Goal: Use online tool/utility: Utilize a website feature to perform a specific function

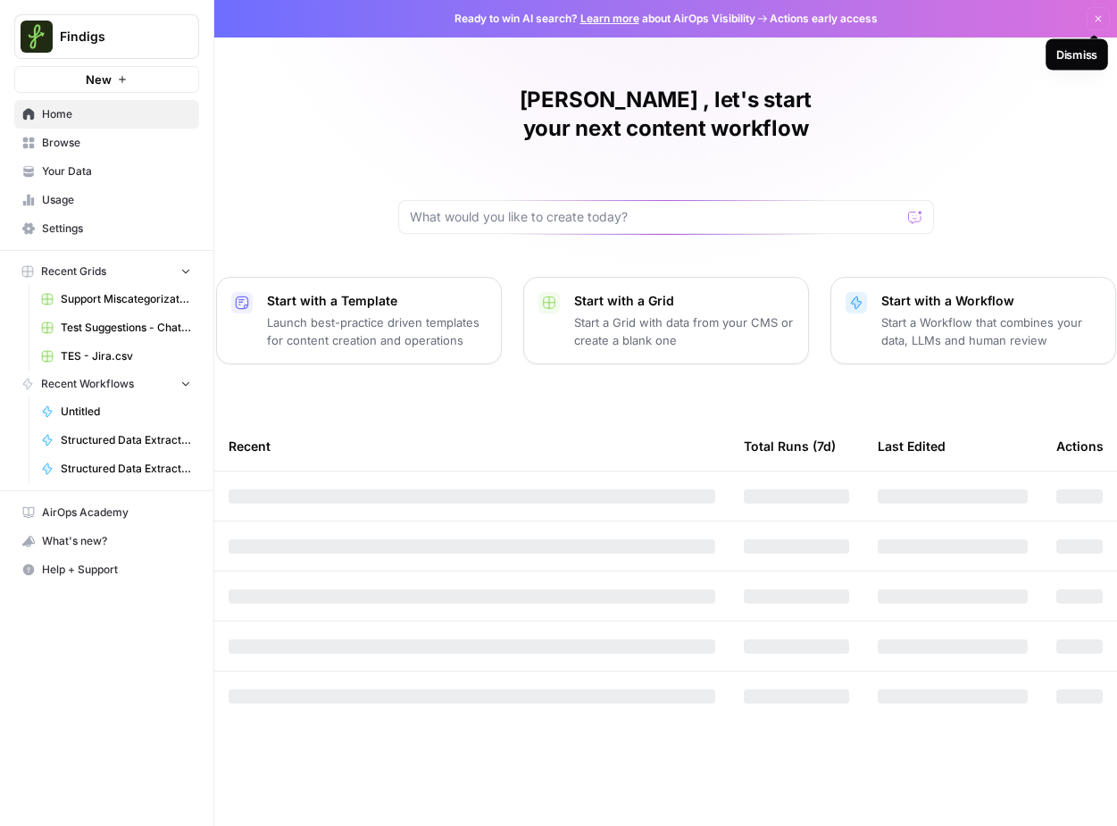
click at [1105, 18] on button "Dismiss" at bounding box center [1098, 18] width 23 height 23
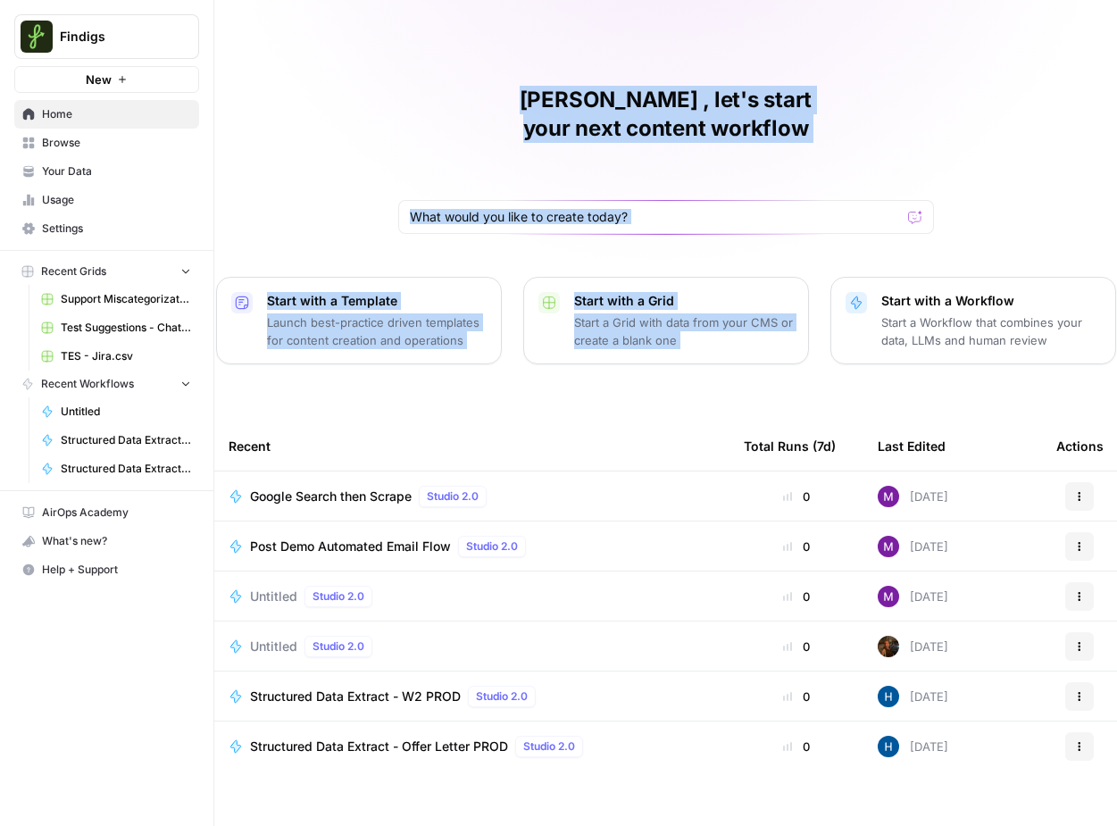
drag, startPoint x: 1023, startPoint y: 183, endPoint x: 1037, endPoint y: 48, distance: 135.5
click at [1037, 48] on div "[PERSON_NAME] , let's start your next content workflow Start with a Template La…" at bounding box center [665, 425] width 903 height 850
click at [304, 537] on span "Post Demo Automated Email Flow" at bounding box center [350, 546] width 201 height 18
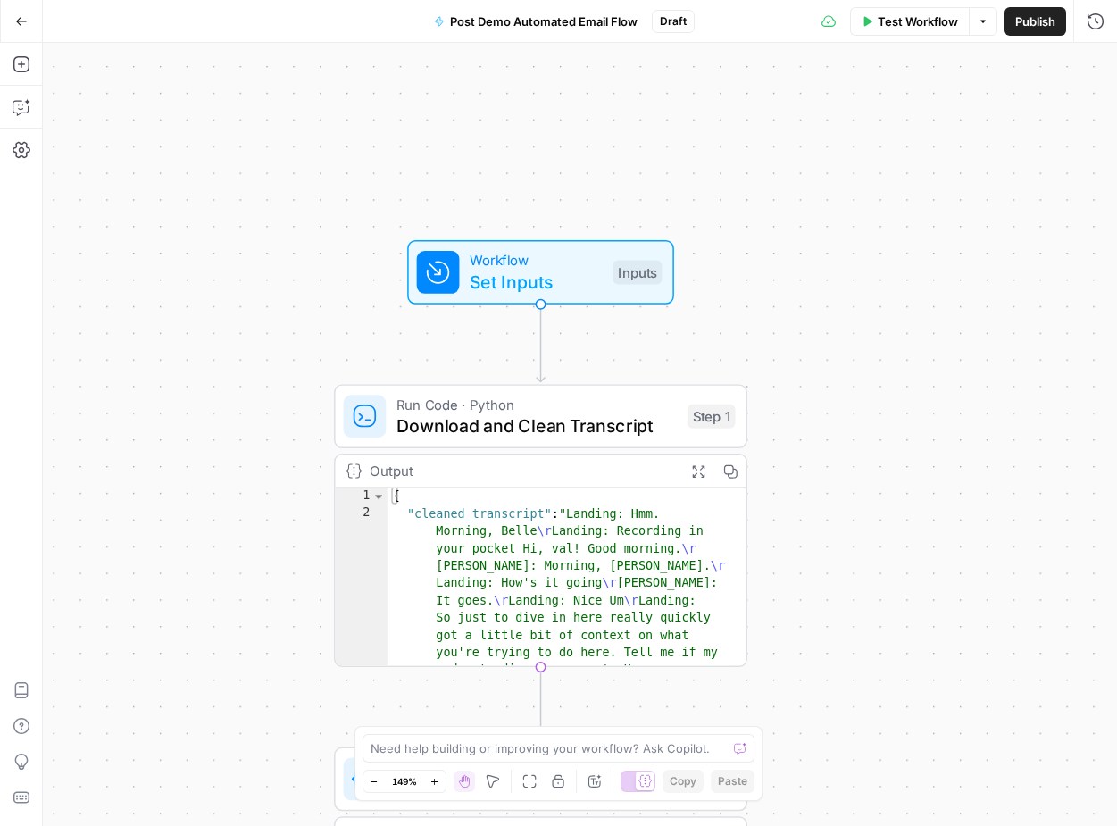
drag, startPoint x: 354, startPoint y: 226, endPoint x: 190, endPoint y: 497, distance: 316.8
click at [189, 497] on div "Workflow Set Inputs Inputs Run Code · Python Download and Clean Transcript Step…" at bounding box center [580, 434] width 1074 height 783
click at [575, 274] on span "Set Inputs" at bounding box center [537, 282] width 132 height 27
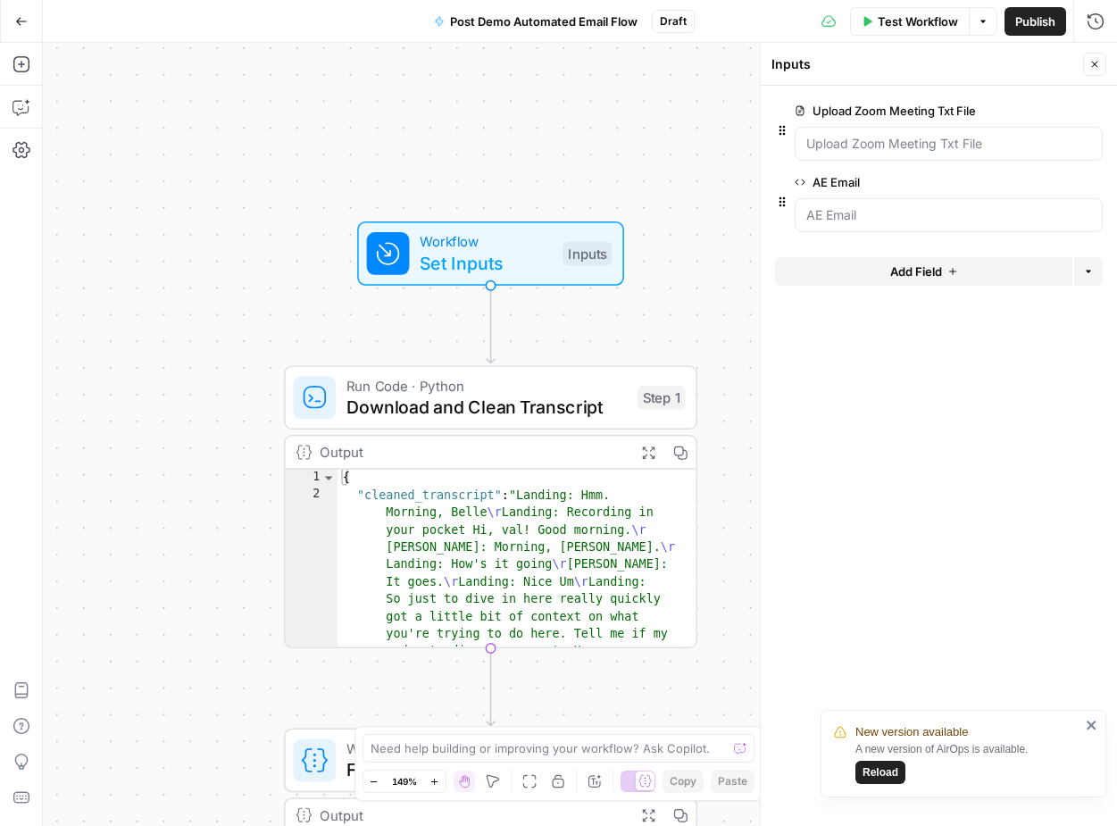
drag, startPoint x: 247, startPoint y: 373, endPoint x: 196, endPoint y: 355, distance: 54.8
click at [196, 355] on div "Workflow Set Inputs Inputs Run Code · Python Download and Clean Transcript Step…" at bounding box center [580, 434] width 1074 height 783
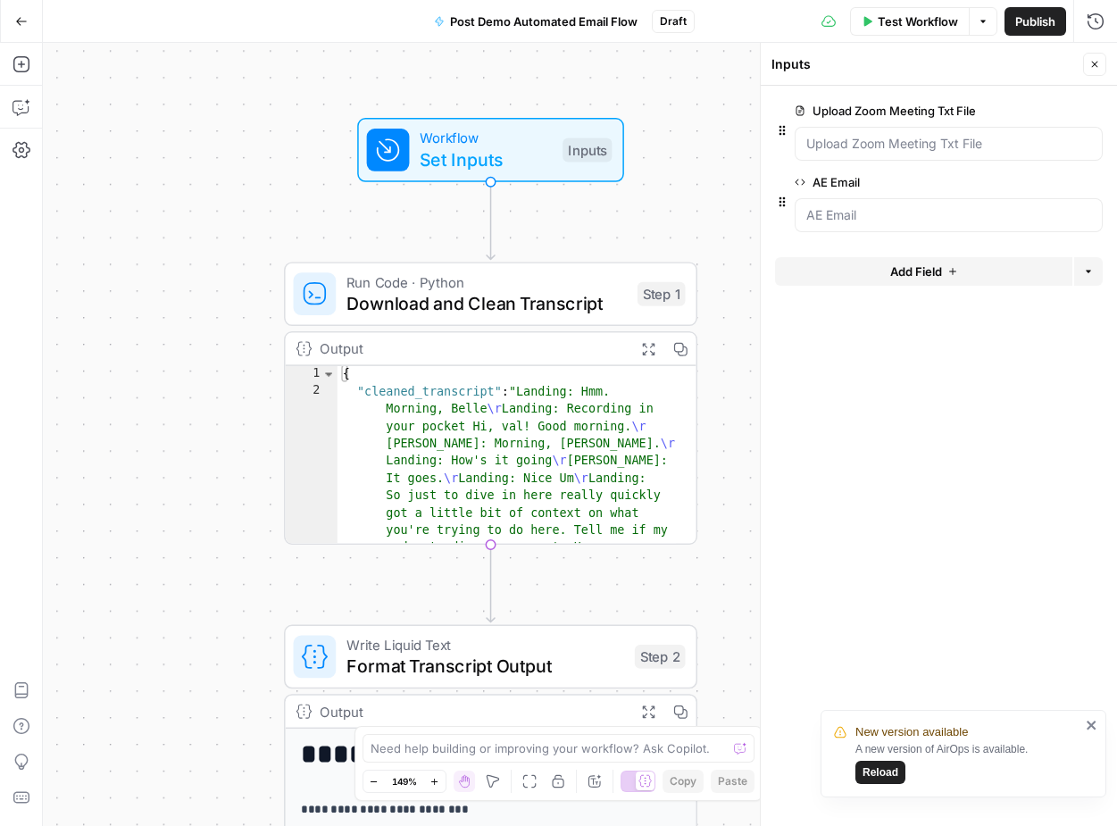
drag, startPoint x: 254, startPoint y: 301, endPoint x: 254, endPoint y: 180, distance: 120.5
click at [254, 180] on div "Workflow Set Inputs Inputs Run Code · Python Download and Clean Transcript Step…" at bounding box center [580, 434] width 1074 height 783
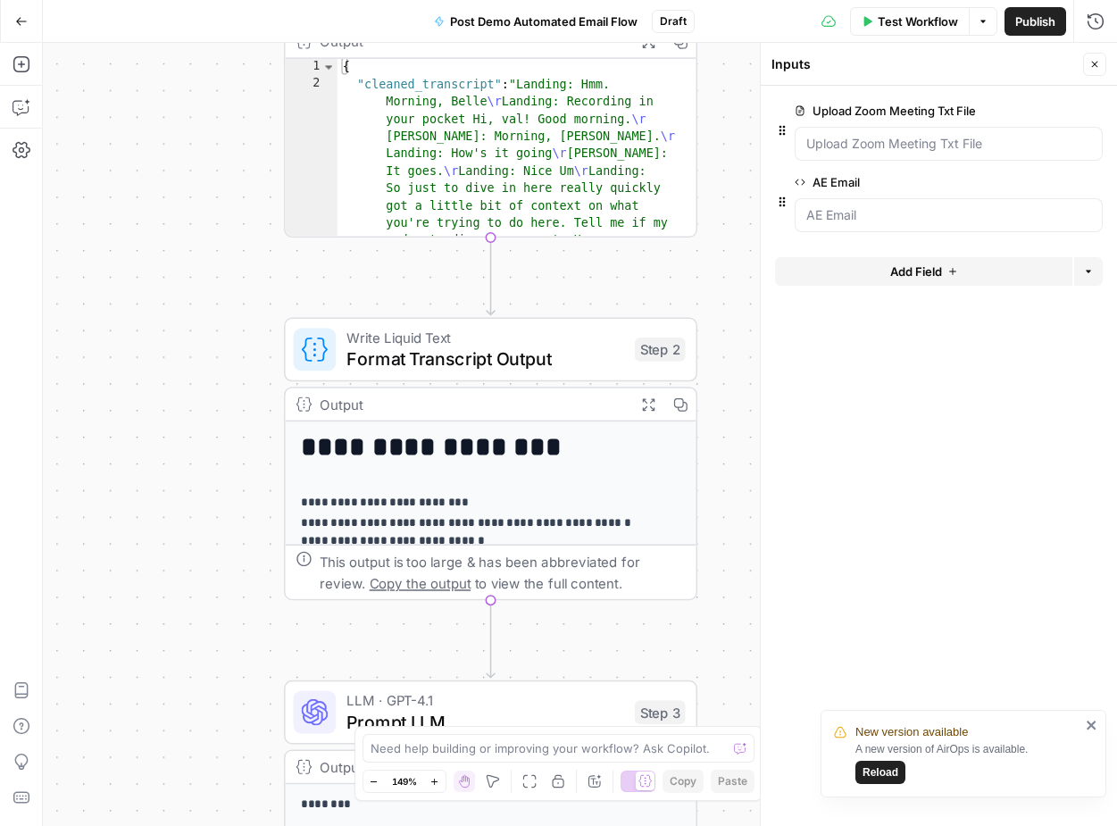
drag, startPoint x: 237, startPoint y: 417, endPoint x: 237, endPoint y: 123, distance: 293.7
click at [237, 125] on div "Workflow Set Inputs Inputs Run Code · Python Download and Clean Transcript Step…" at bounding box center [580, 434] width 1074 height 783
drag, startPoint x: 162, startPoint y: 521, endPoint x: 161, endPoint y: 314, distance: 207.1
click at [161, 314] on div "Workflow Set Inputs Inputs Run Code · Python Download and Clean Transcript Step…" at bounding box center [580, 434] width 1074 height 783
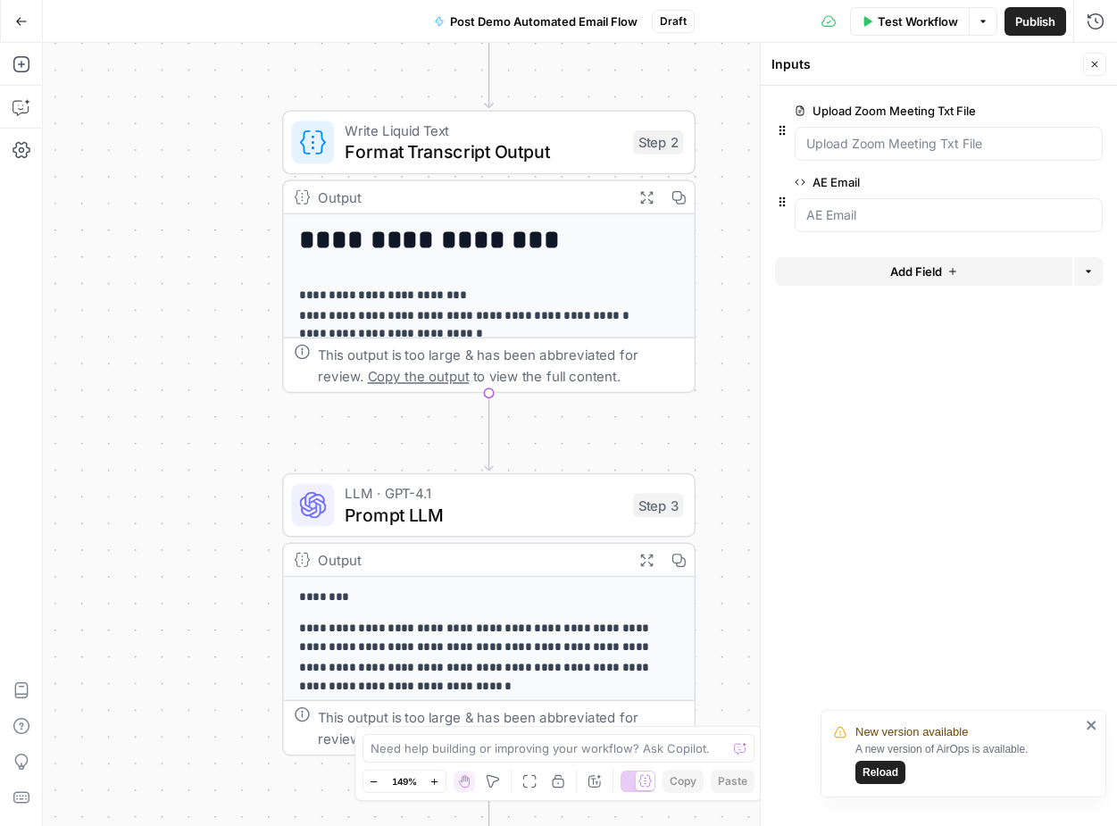
click at [461, 282] on div "**********" at bounding box center [489, 479] width 411 height 531
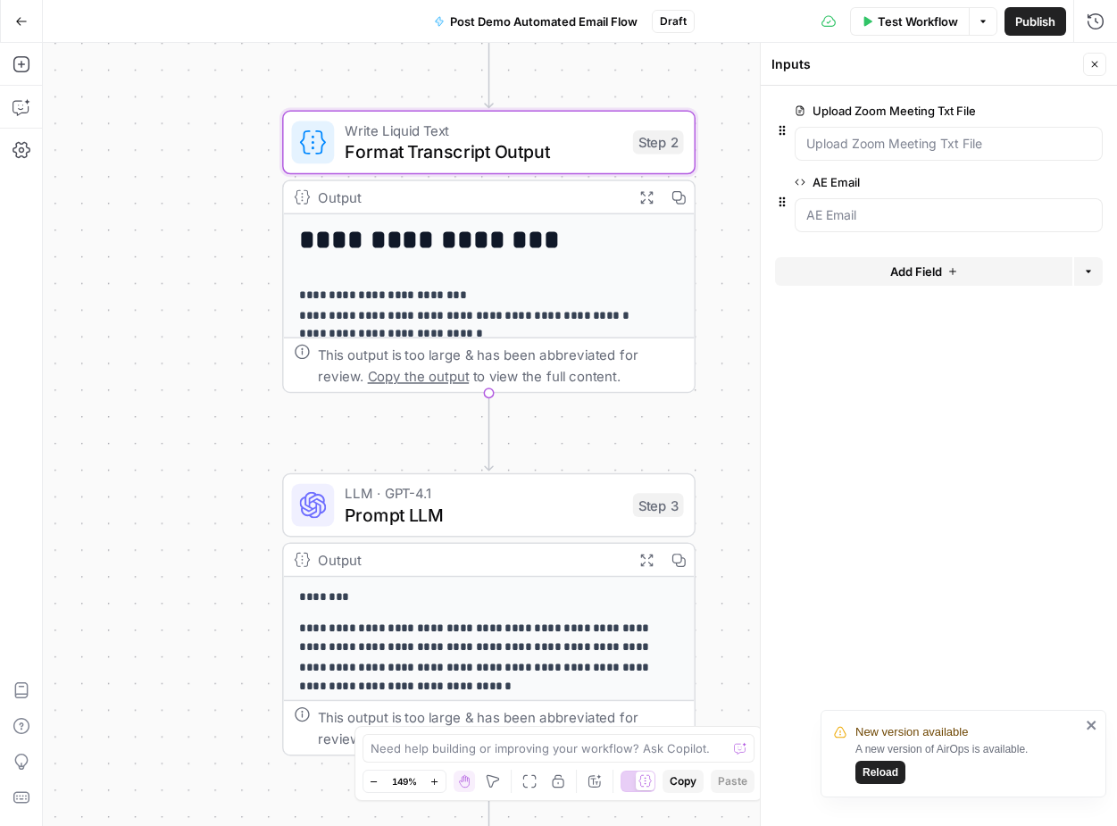
click at [646, 200] on icon "button" at bounding box center [646, 196] width 14 height 14
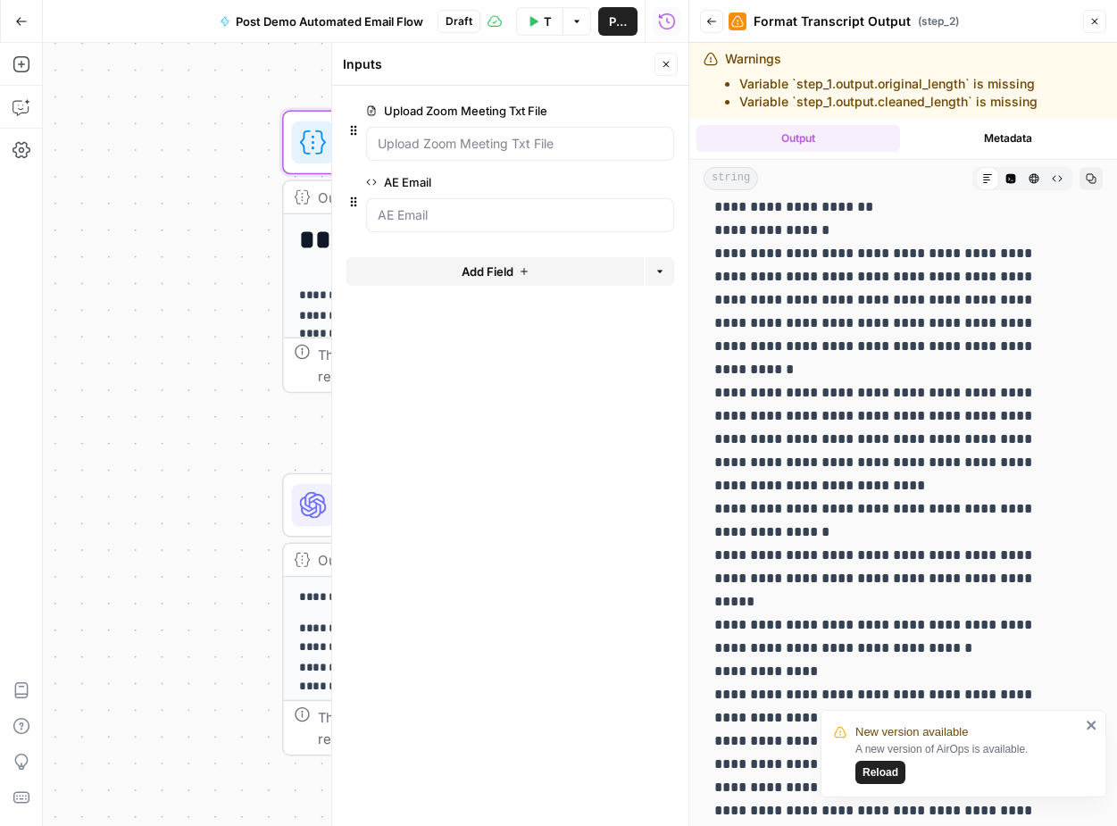
scroll to position [454, 0]
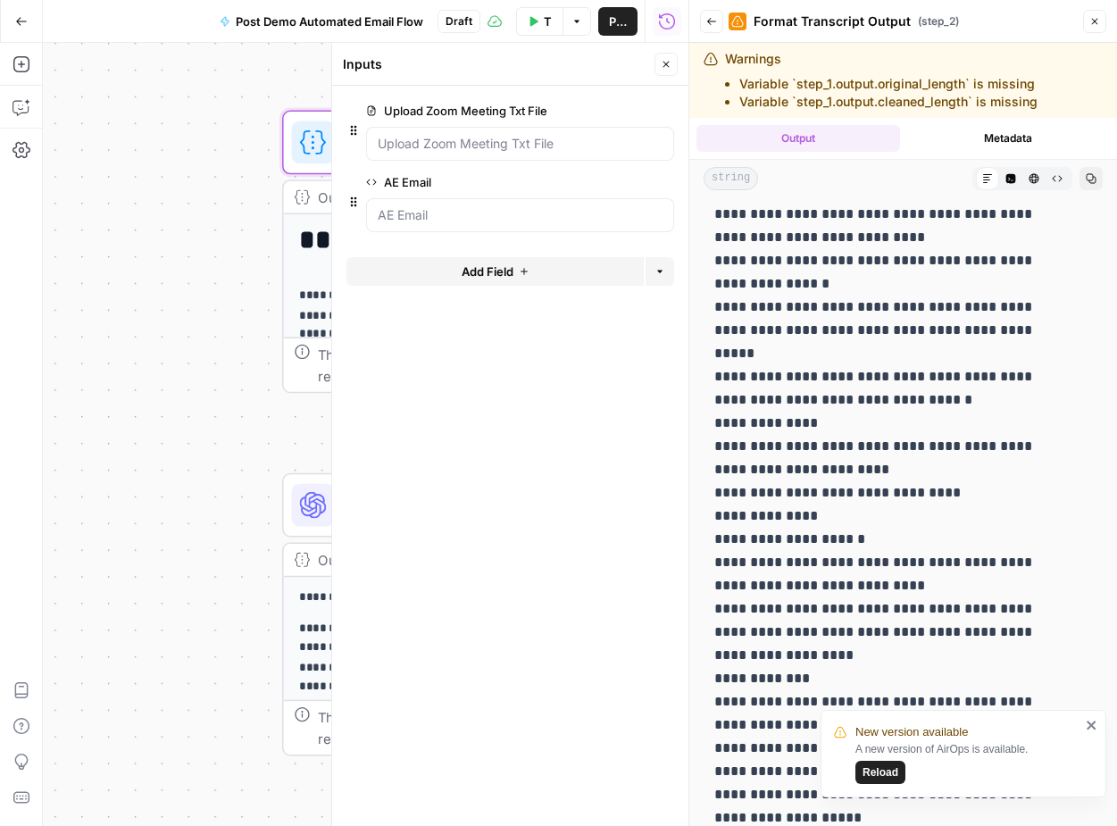
click at [1104, 15] on button "Close" at bounding box center [1094, 21] width 23 height 23
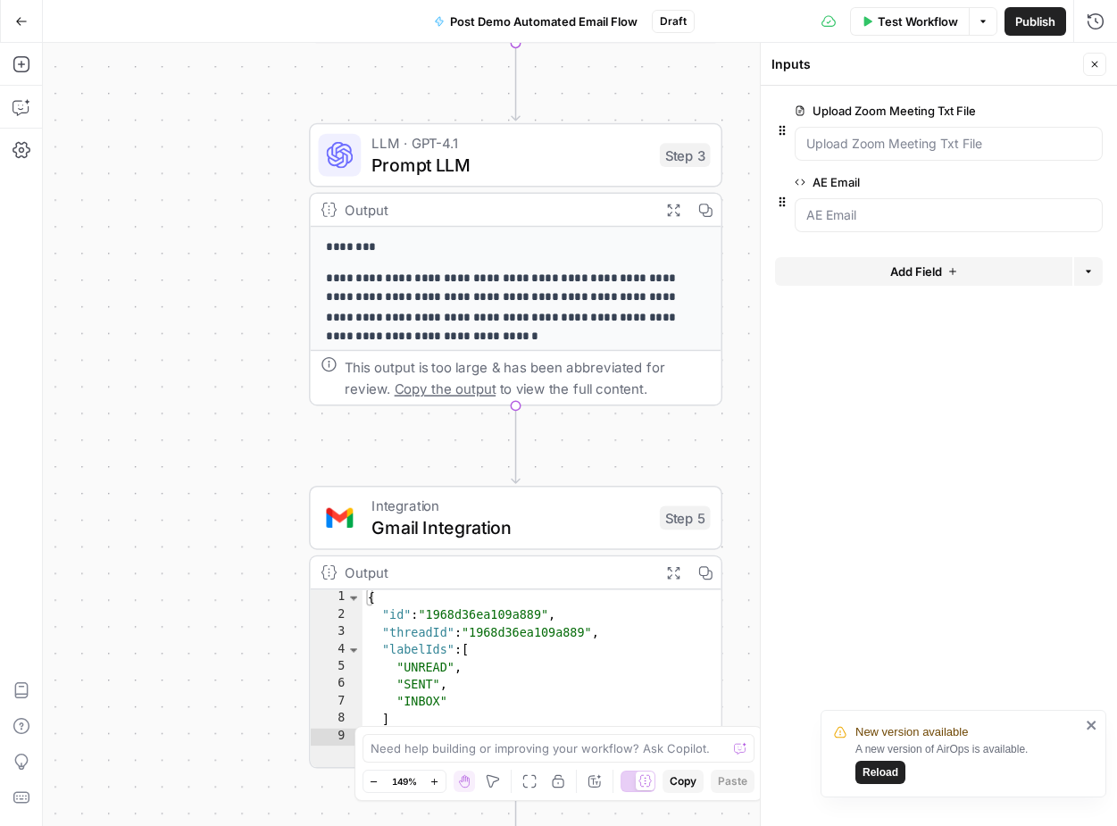
drag, startPoint x: 155, startPoint y: 461, endPoint x: 184, endPoint y: 94, distance: 368.1
click at [184, 94] on div "Workflow Set Inputs Inputs Run Code · Python Download and Clean Transcript Step…" at bounding box center [580, 434] width 1074 height 783
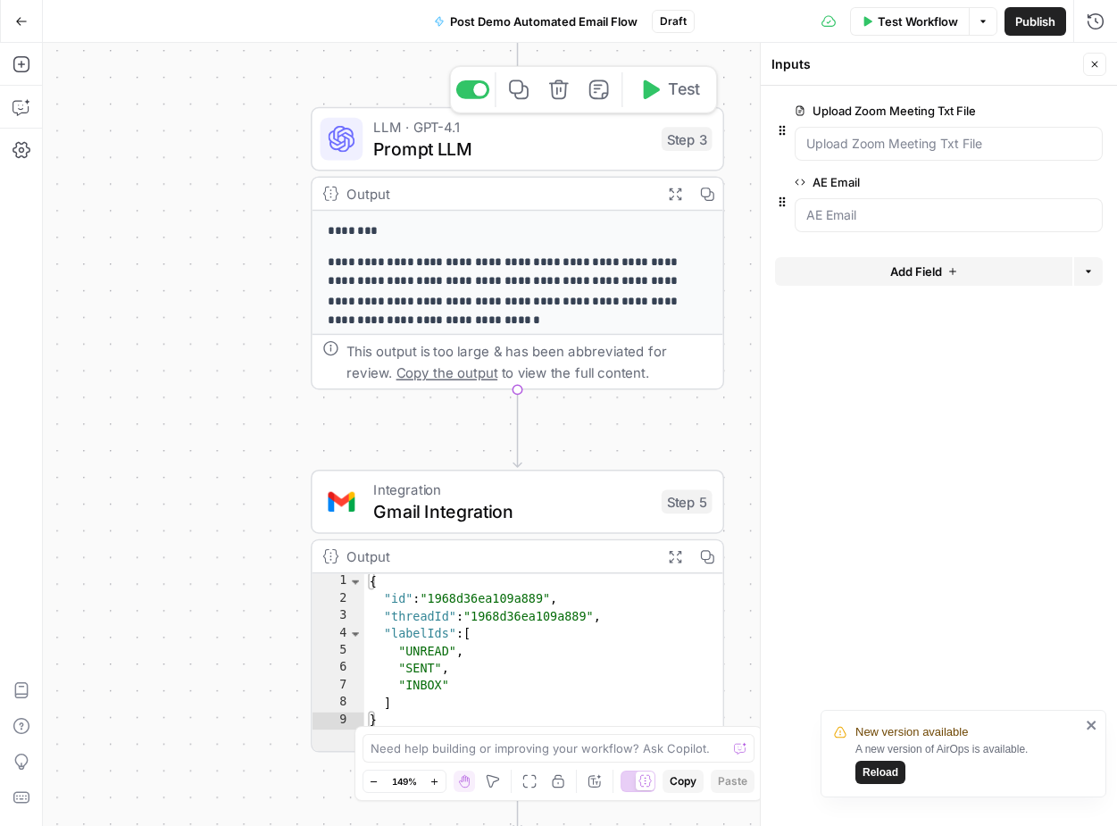
click at [490, 146] on span "Prompt LLM" at bounding box center [512, 148] width 278 height 27
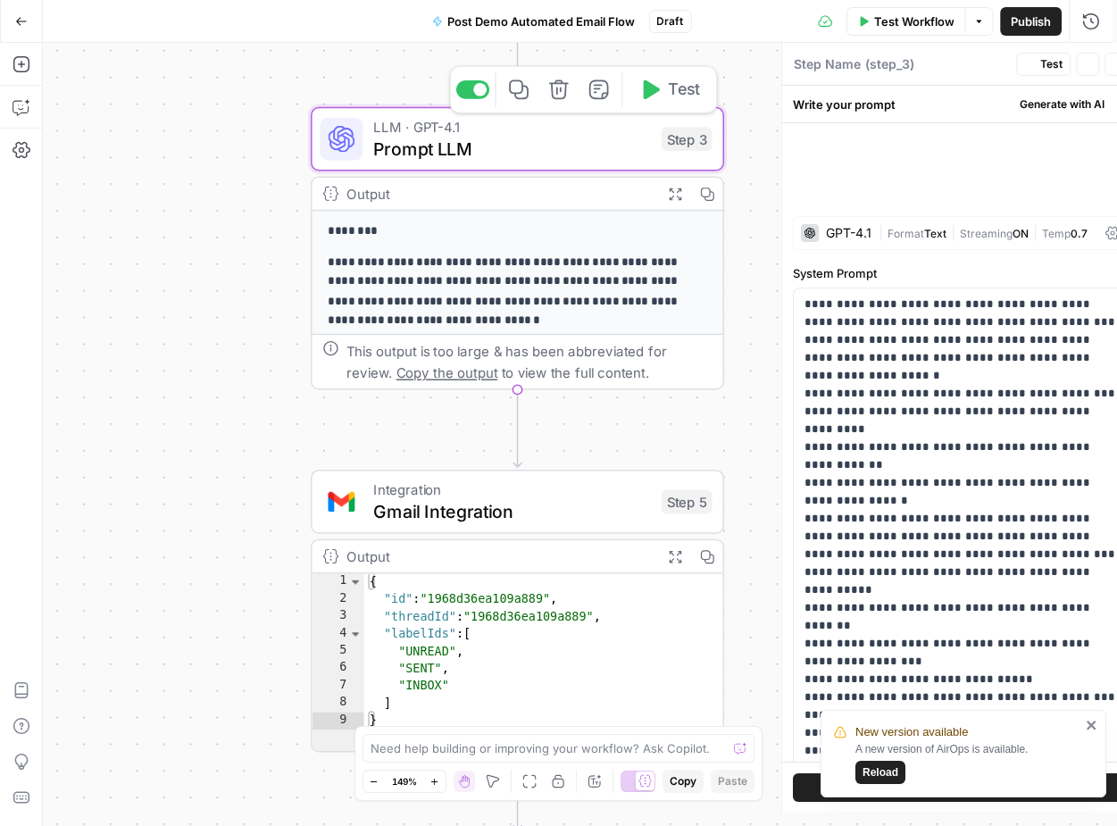
type textarea "Prompt LLM"
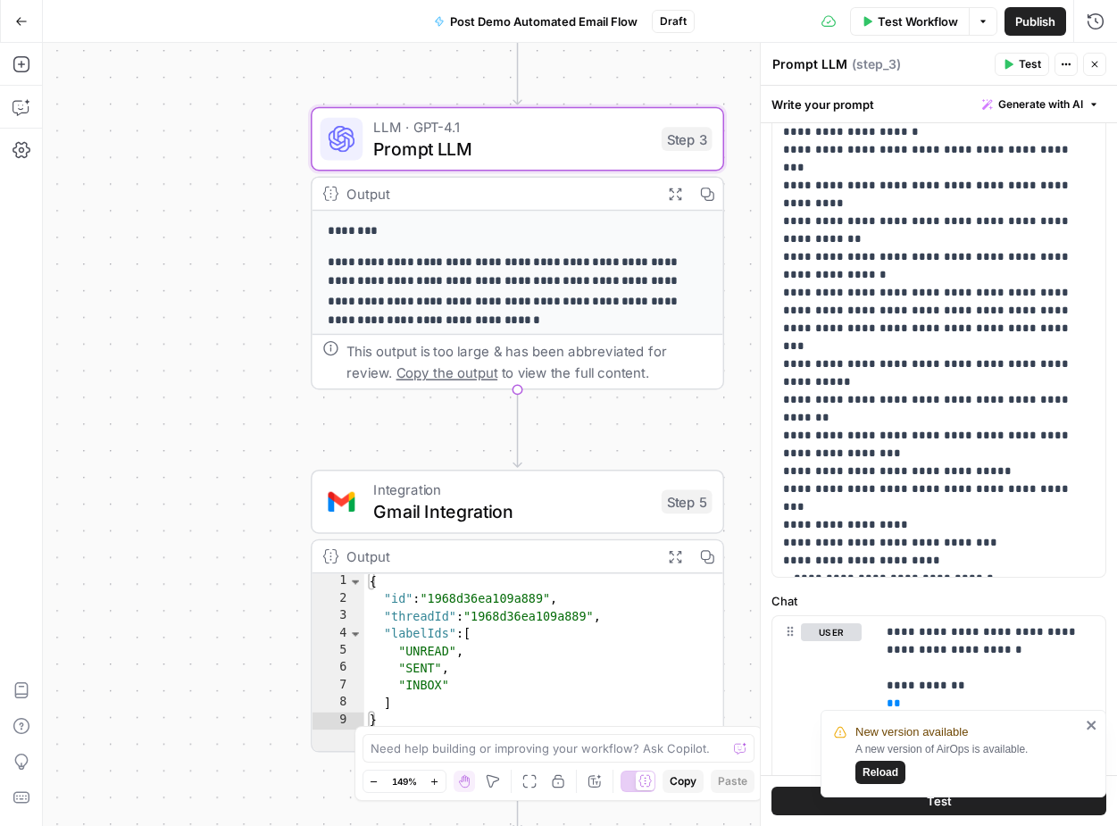
scroll to position [265, 0]
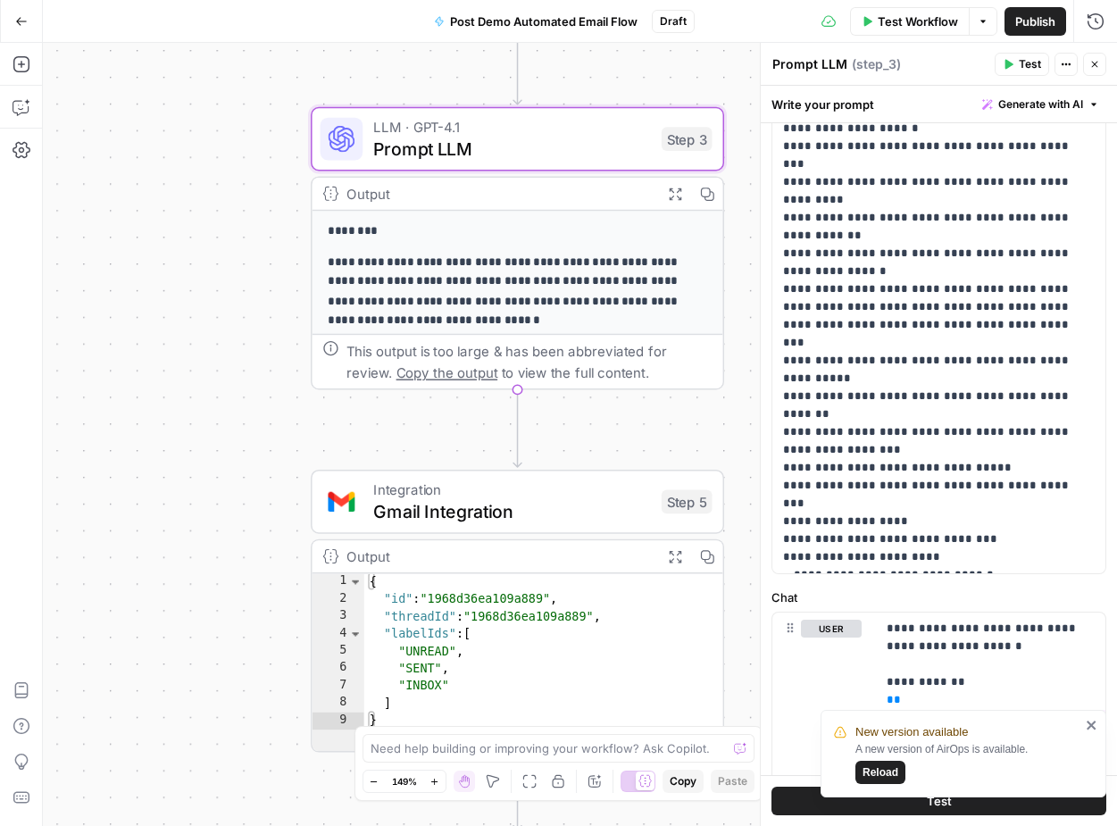
click at [489, 263] on p "**********" at bounding box center [508, 292] width 360 height 78
click at [674, 196] on icon "button" at bounding box center [675, 194] width 14 height 14
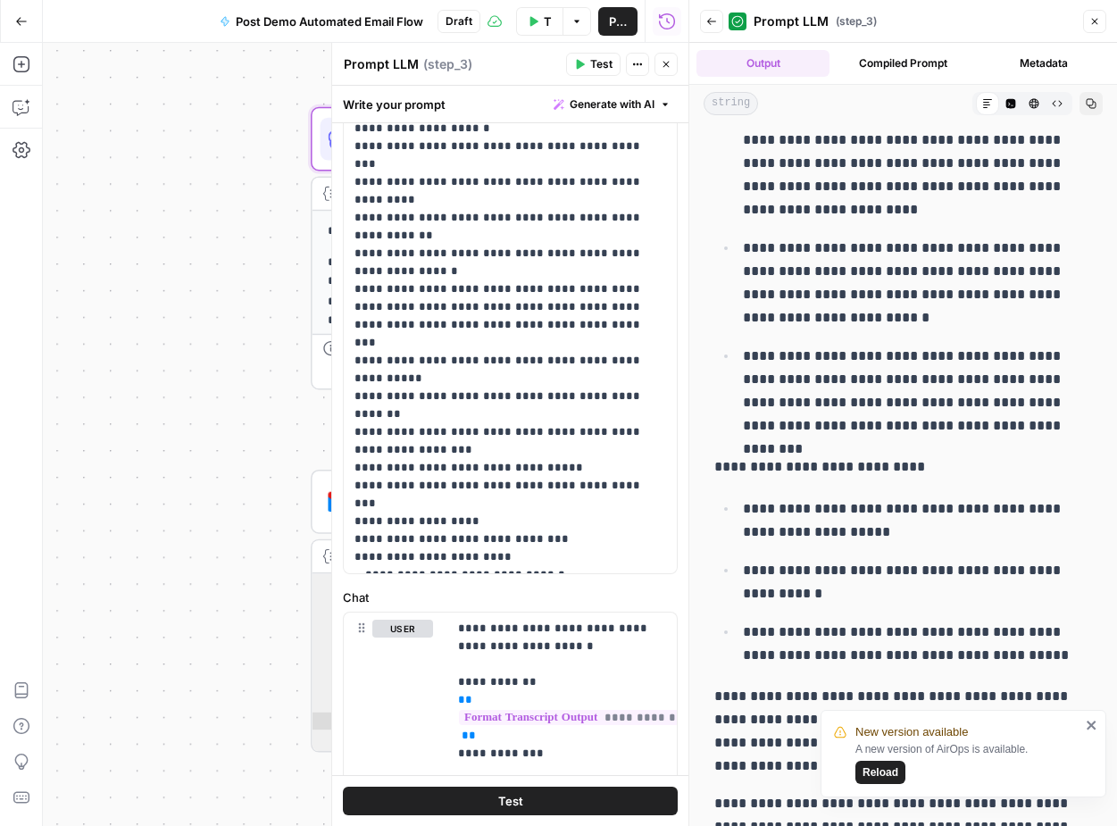
scroll to position [652, 0]
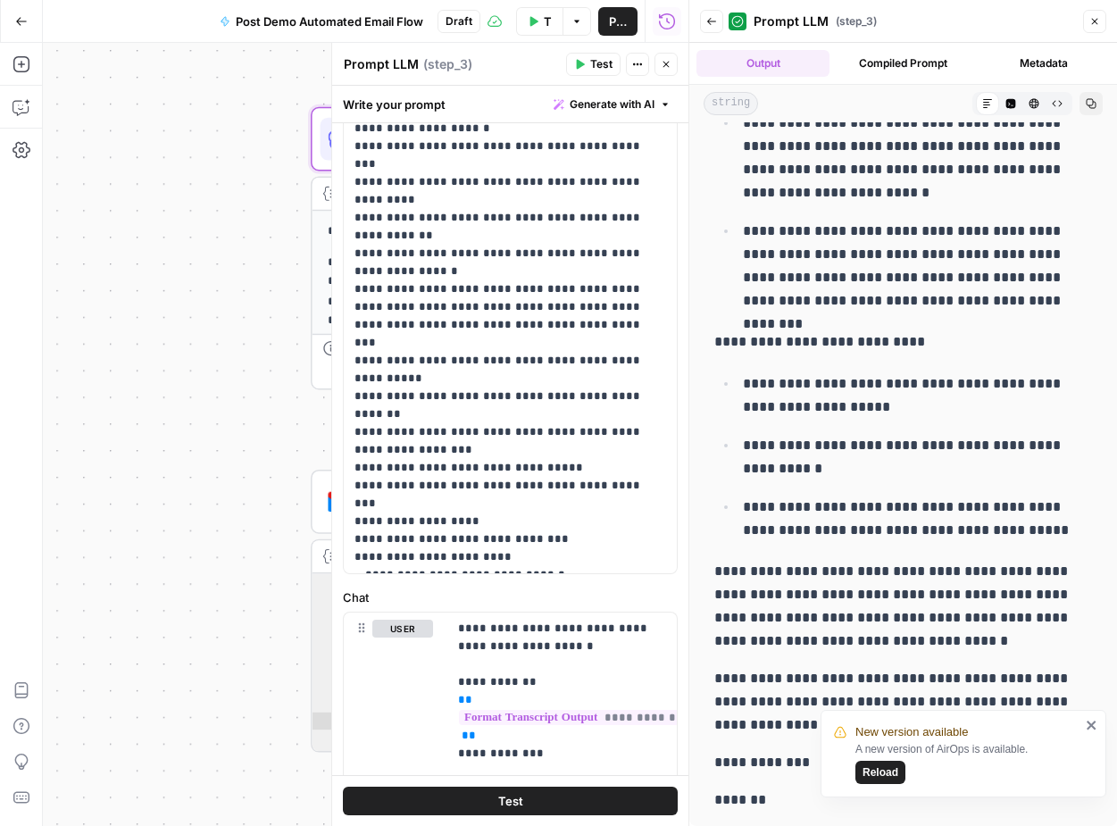
click at [665, 68] on icon "button" at bounding box center [666, 64] width 11 height 11
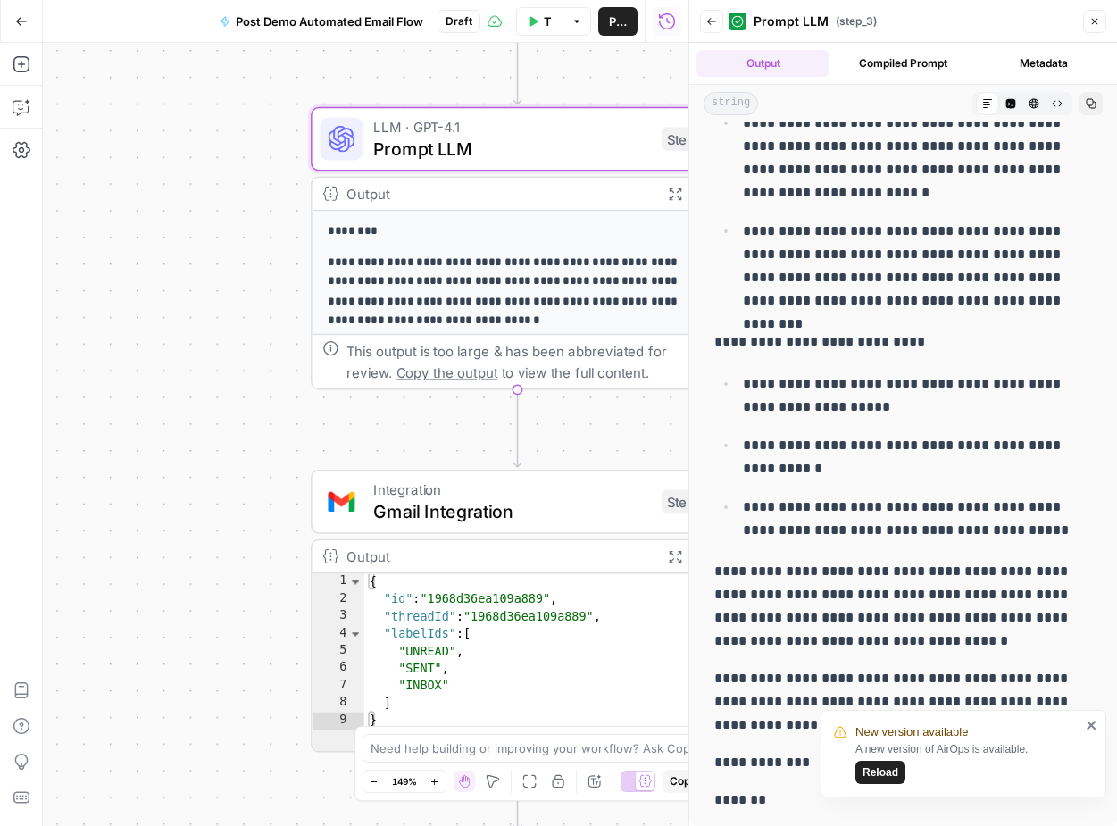
click at [1095, 20] on icon "button" at bounding box center [1094, 21] width 11 height 11
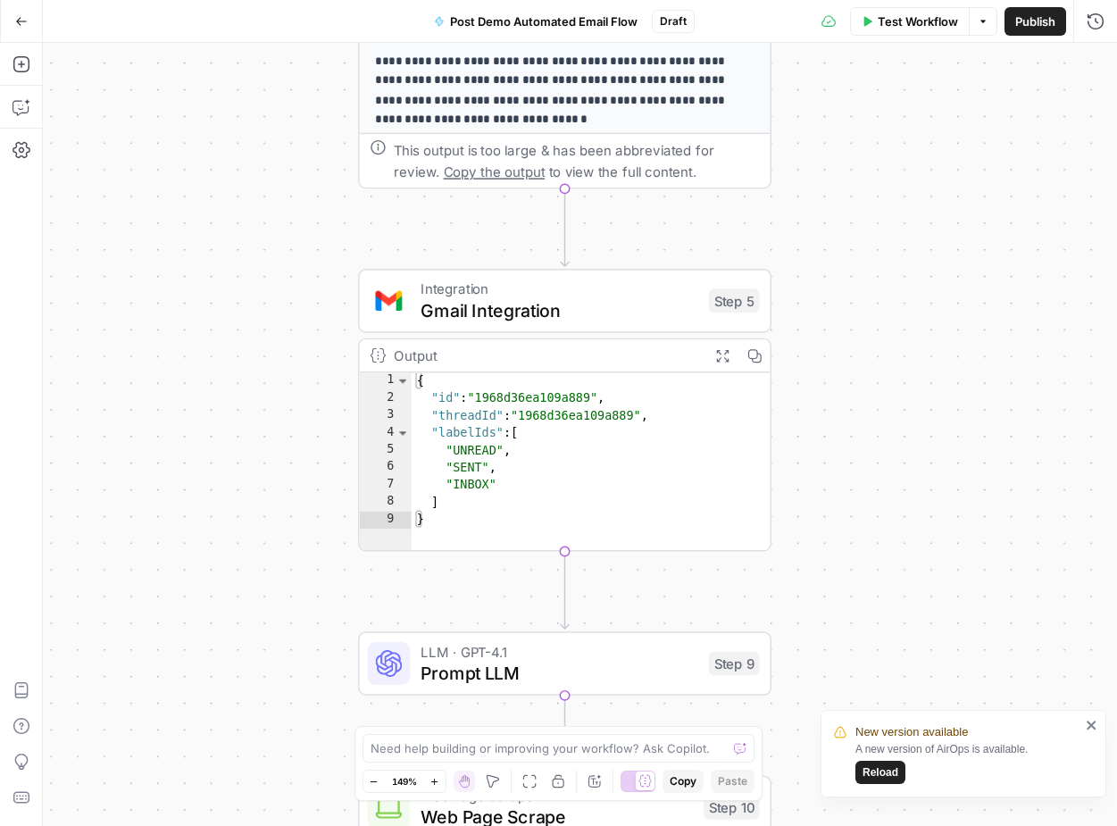
drag, startPoint x: 204, startPoint y: 329, endPoint x: 251, endPoint y: 127, distance: 208.1
click at [251, 127] on div "Workflow Set Inputs Inputs Run Code · Python Download and Clean Transcript Step…" at bounding box center [580, 434] width 1074 height 783
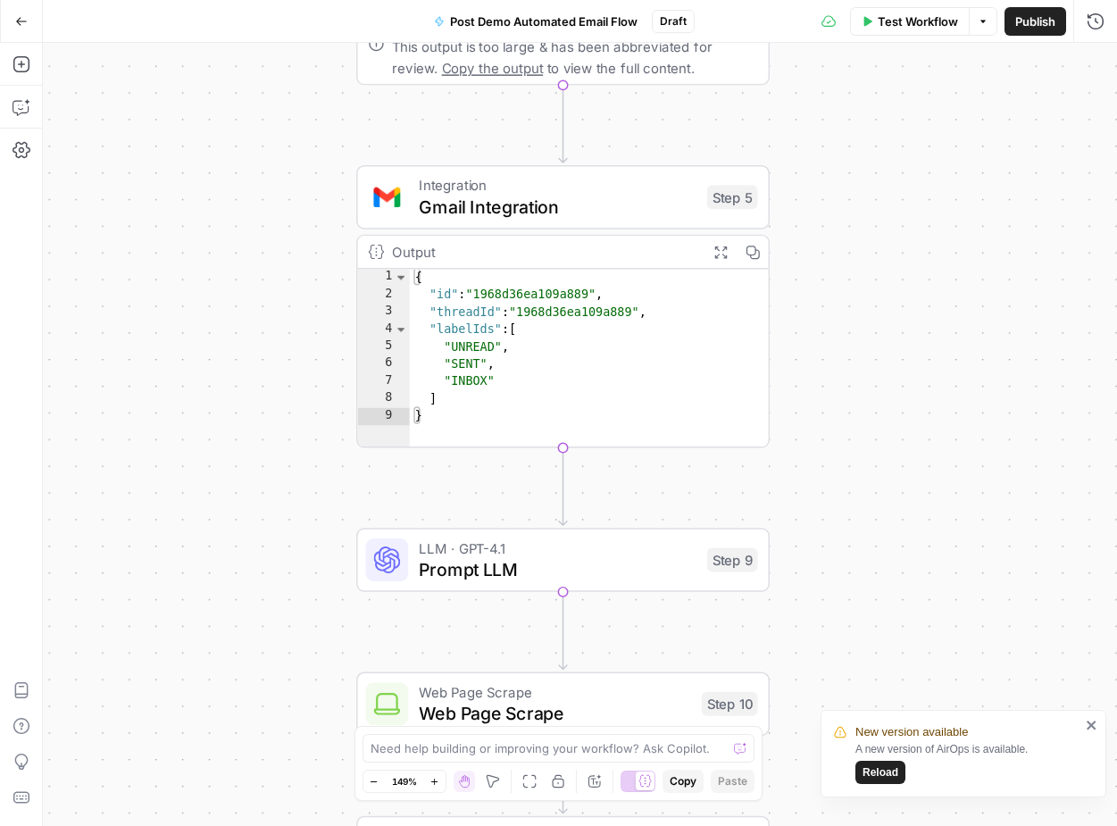
drag, startPoint x: 196, startPoint y: 269, endPoint x: 195, endPoint y: 112, distance: 156.3
click at [195, 112] on div "Workflow Set Inputs Inputs Run Code · Python Download and Clean Transcript Step…" at bounding box center [580, 434] width 1074 height 783
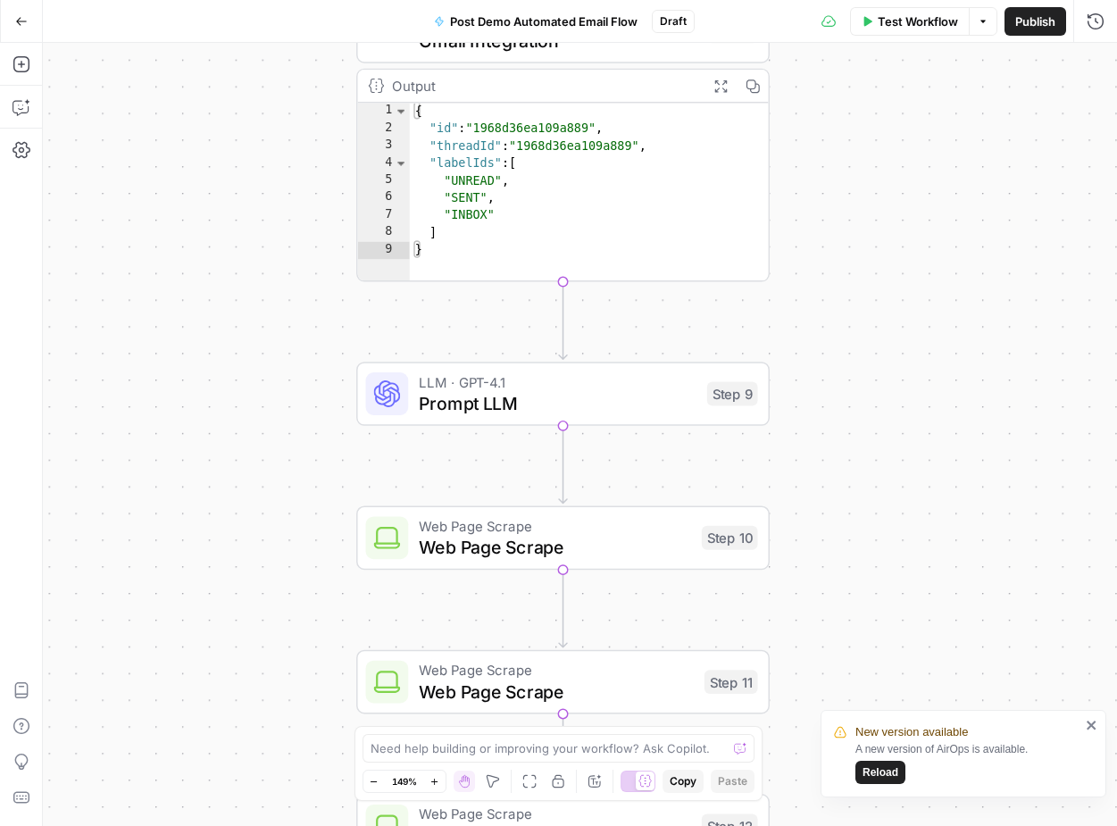
drag, startPoint x: 72, startPoint y: 211, endPoint x: 72, endPoint y: 101, distance: 109.8
click at [72, 100] on div "Workflow Set Inputs Inputs Run Code · Python Download and Clean Transcript Step…" at bounding box center [580, 434] width 1074 height 783
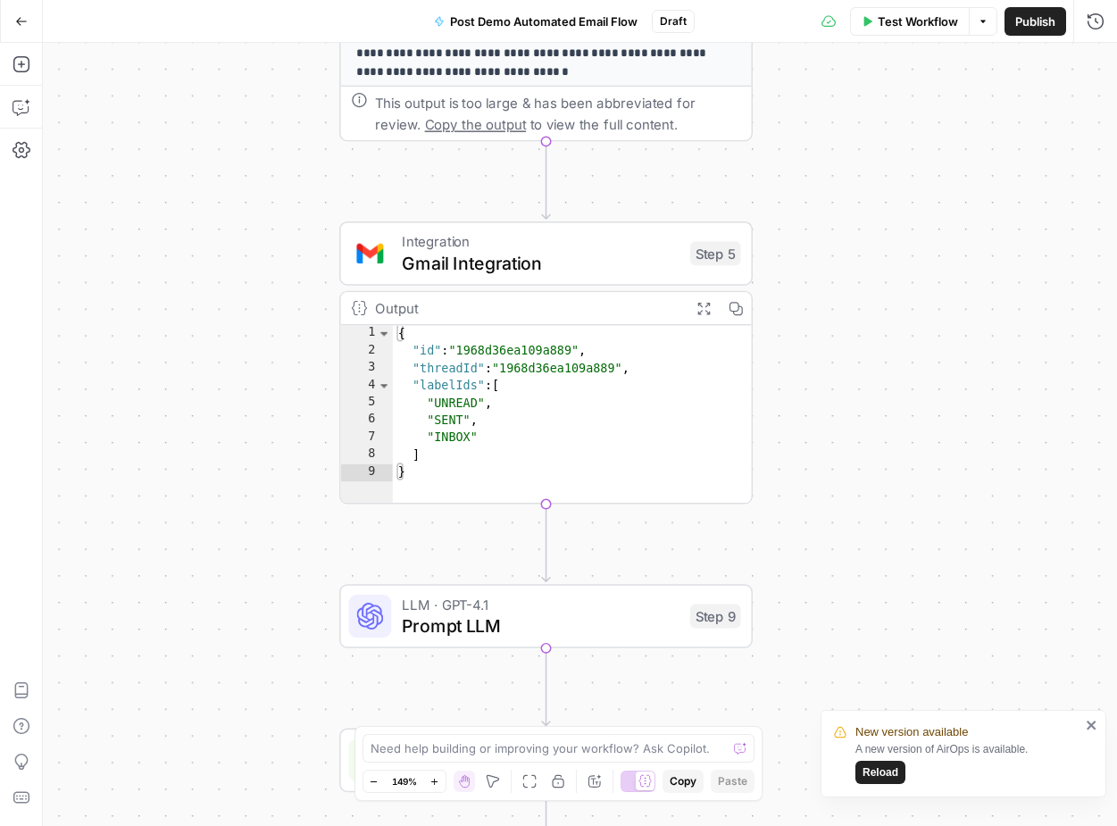
drag, startPoint x: 209, startPoint y: 229, endPoint x: 189, endPoint y: 456, distance: 227.6
click at [189, 456] on div "Workflow Set Inputs Inputs Run Code · Python Download and Clean Transcript Step…" at bounding box center [580, 434] width 1074 height 783
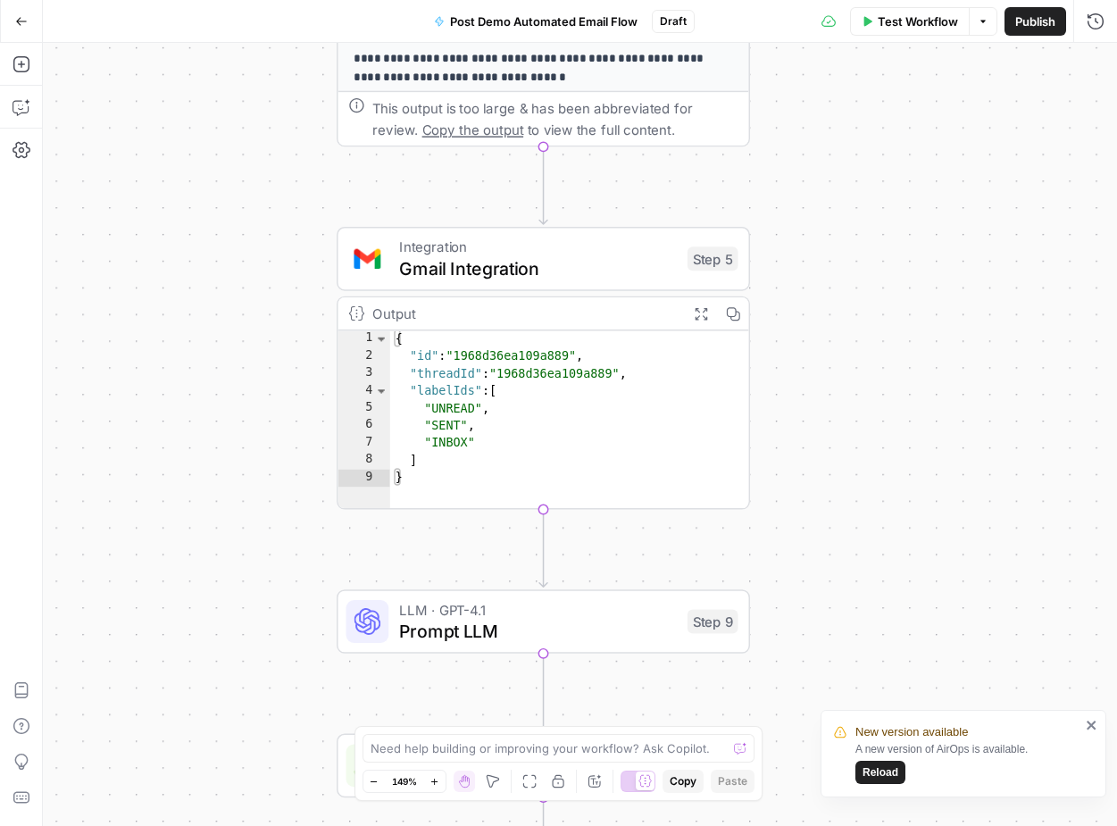
click at [23, 20] on icon "button" at bounding box center [21, 21] width 12 height 12
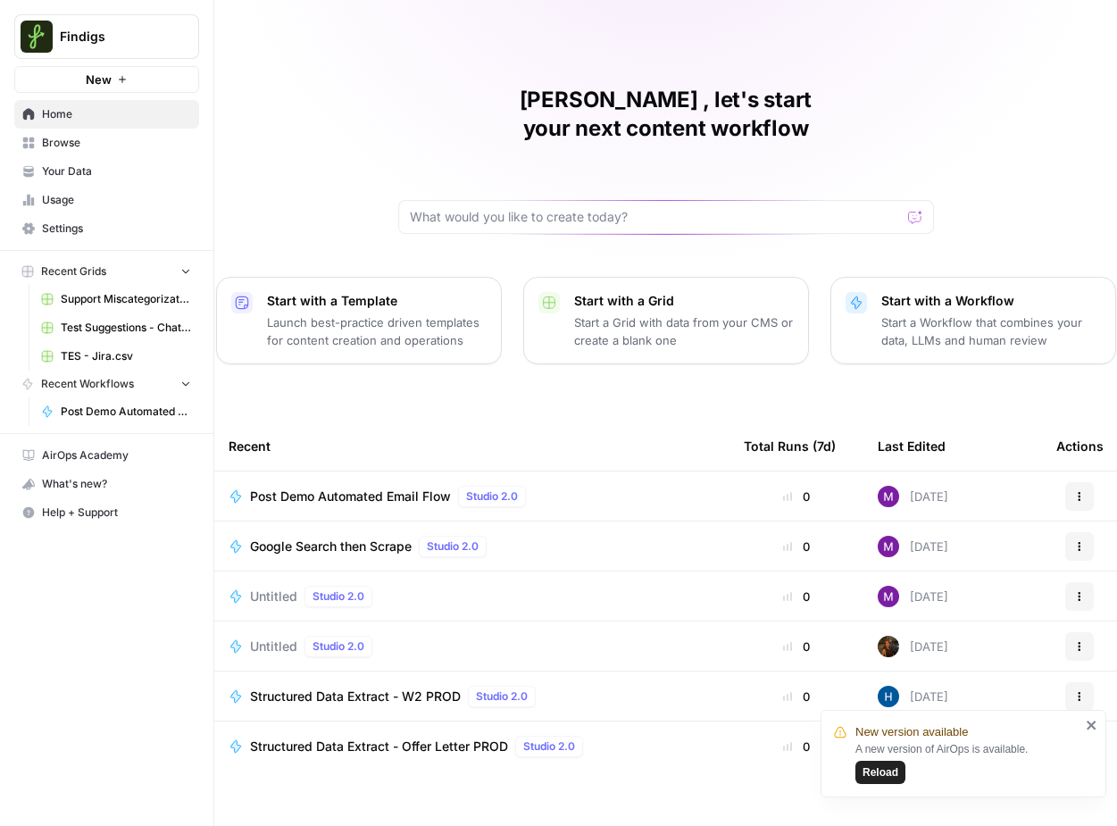
click at [623, 486] on div "Post Demo Automated Email Flow Studio 2.0" at bounding box center [472, 496] width 487 height 21
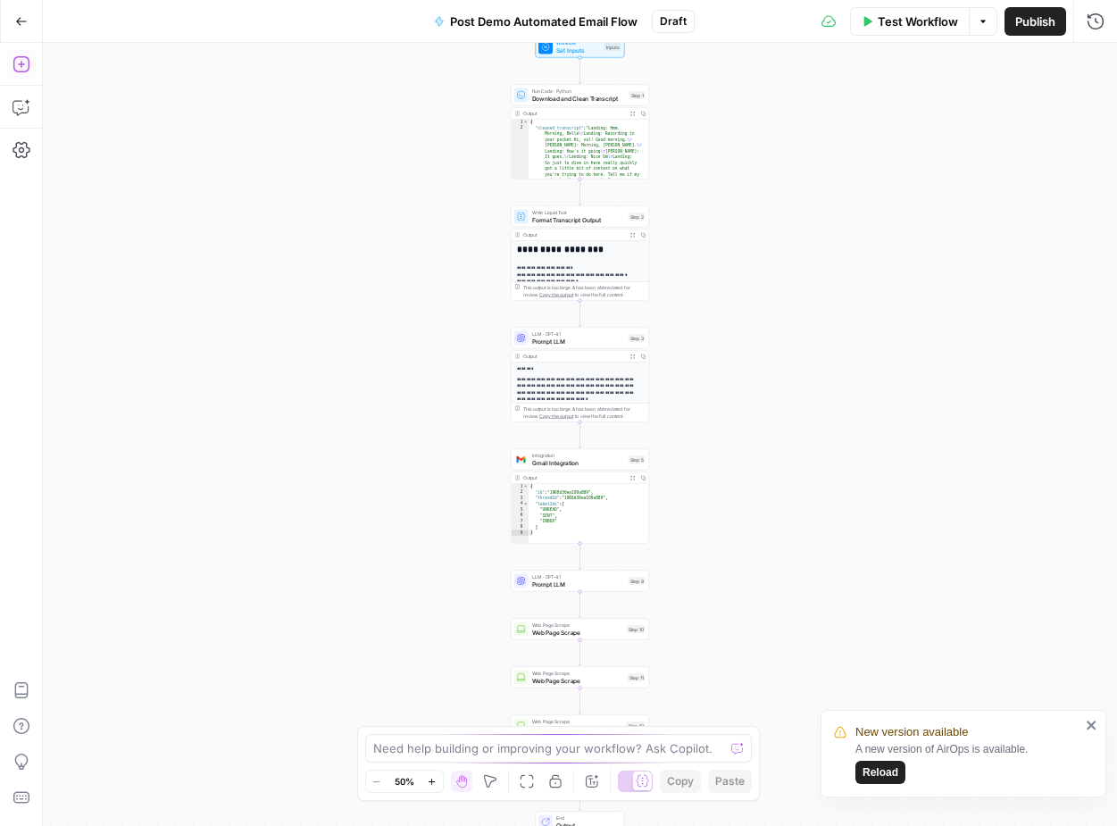
click at [21, 62] on icon "button" at bounding box center [20, 64] width 16 height 16
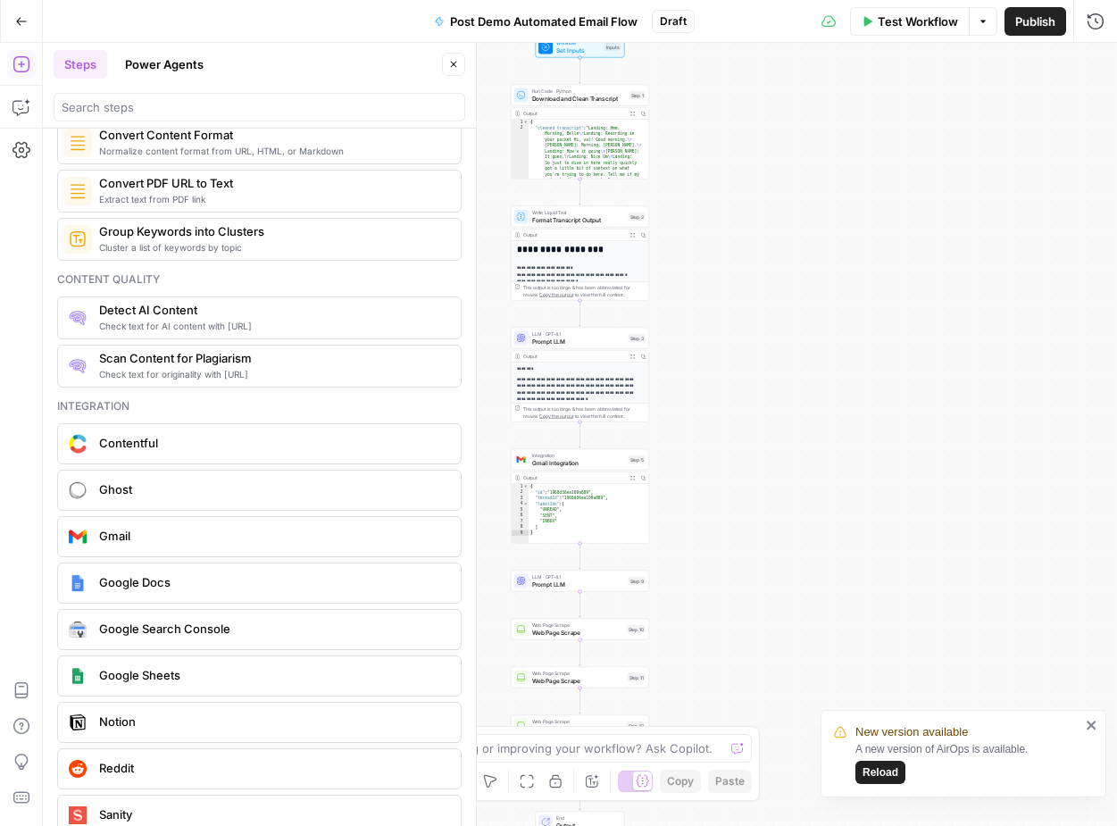
scroll to position [2824, 0]
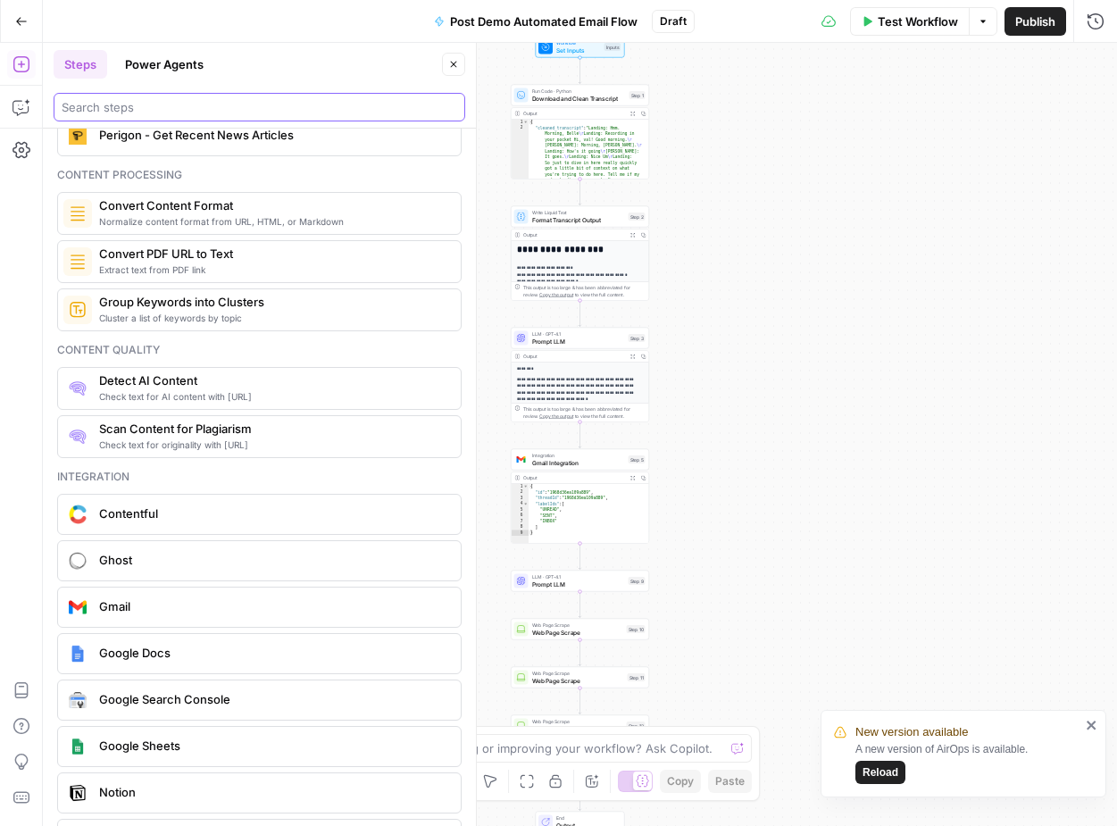
click at [145, 102] on input "search" at bounding box center [260, 107] width 396 height 18
click at [169, 63] on button "Power Agents" at bounding box center [164, 64] width 100 height 29
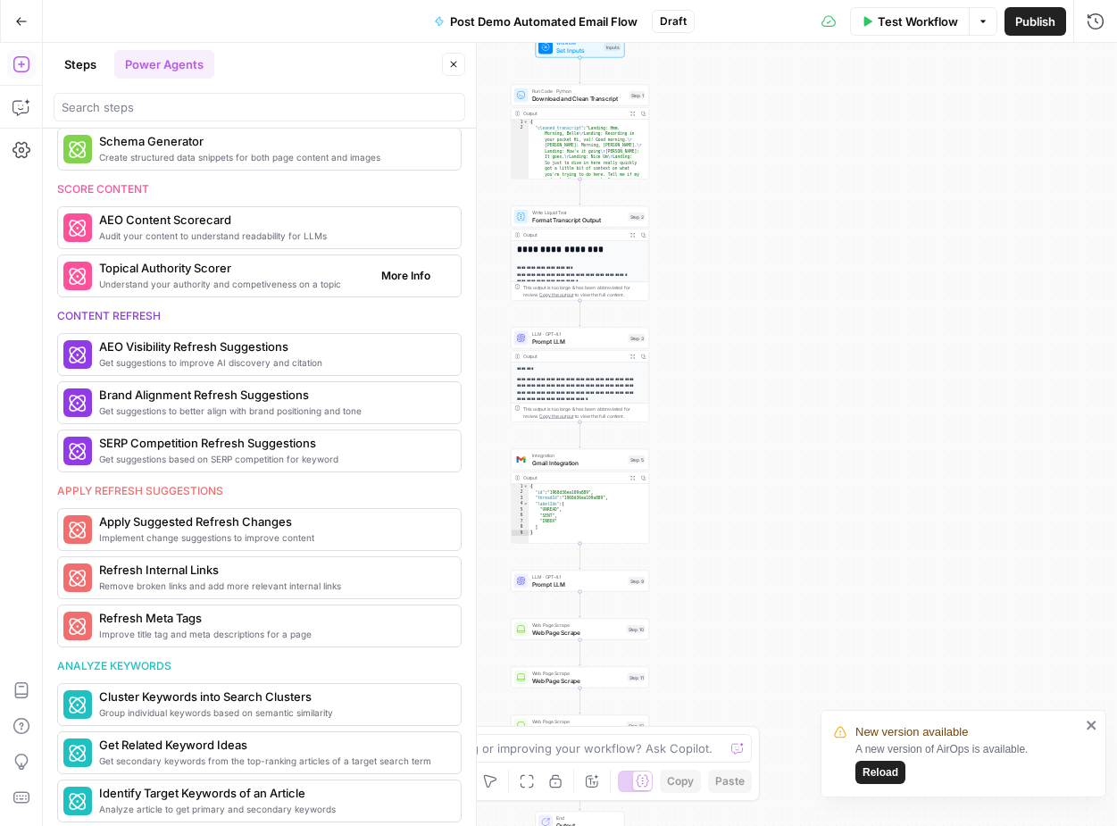
scroll to position [587, 0]
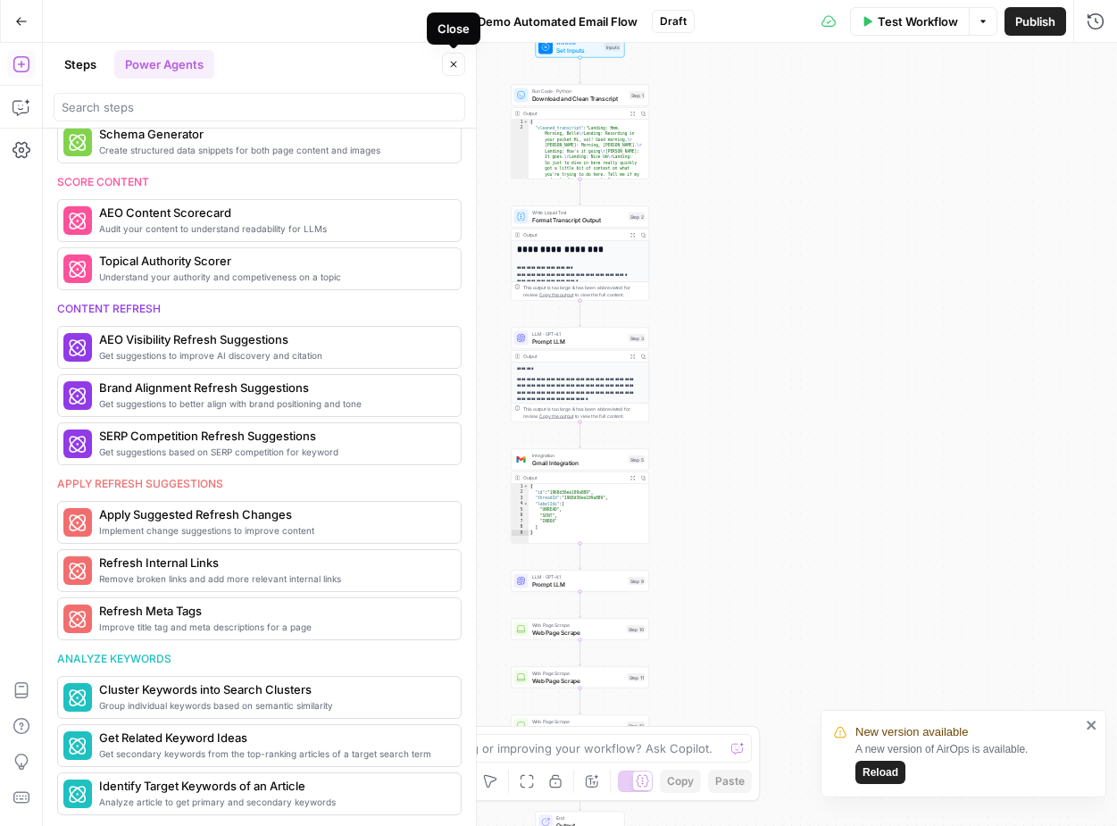
click at [456, 63] on icon "button" at bounding box center [453, 64] width 11 height 11
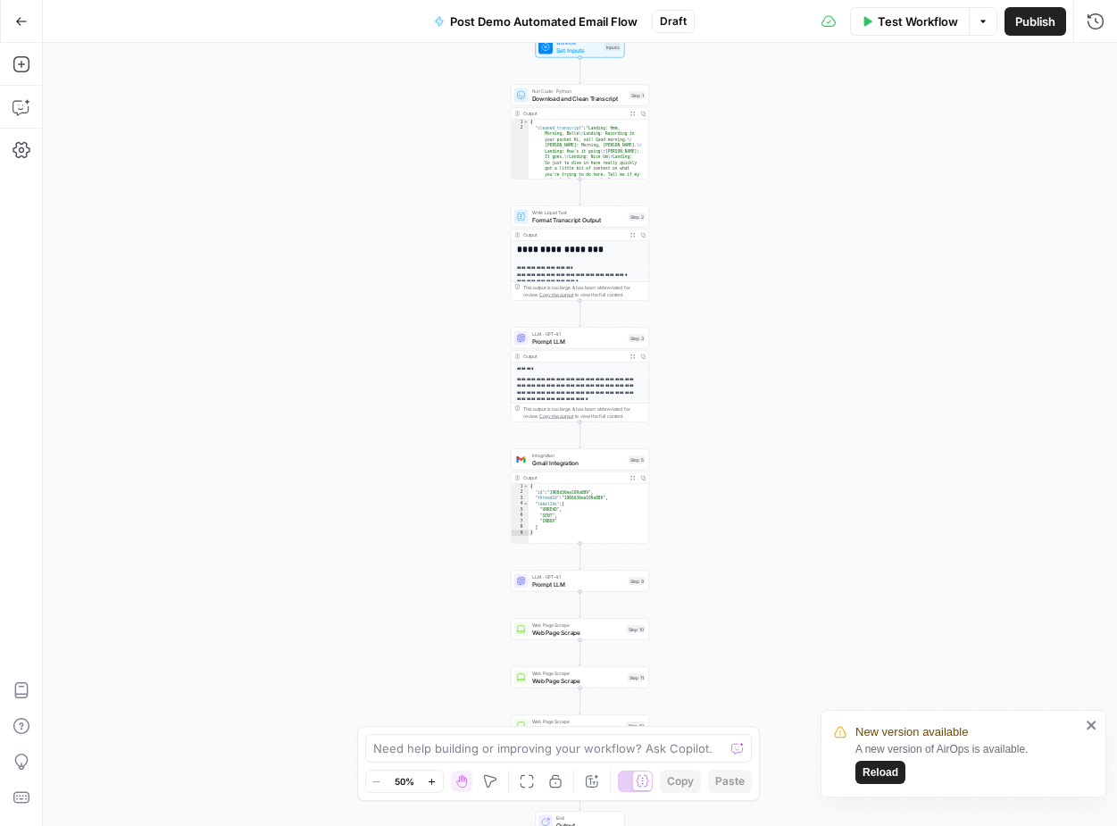
click at [1087, 722] on icon "close" at bounding box center [1091, 725] width 9 height 9
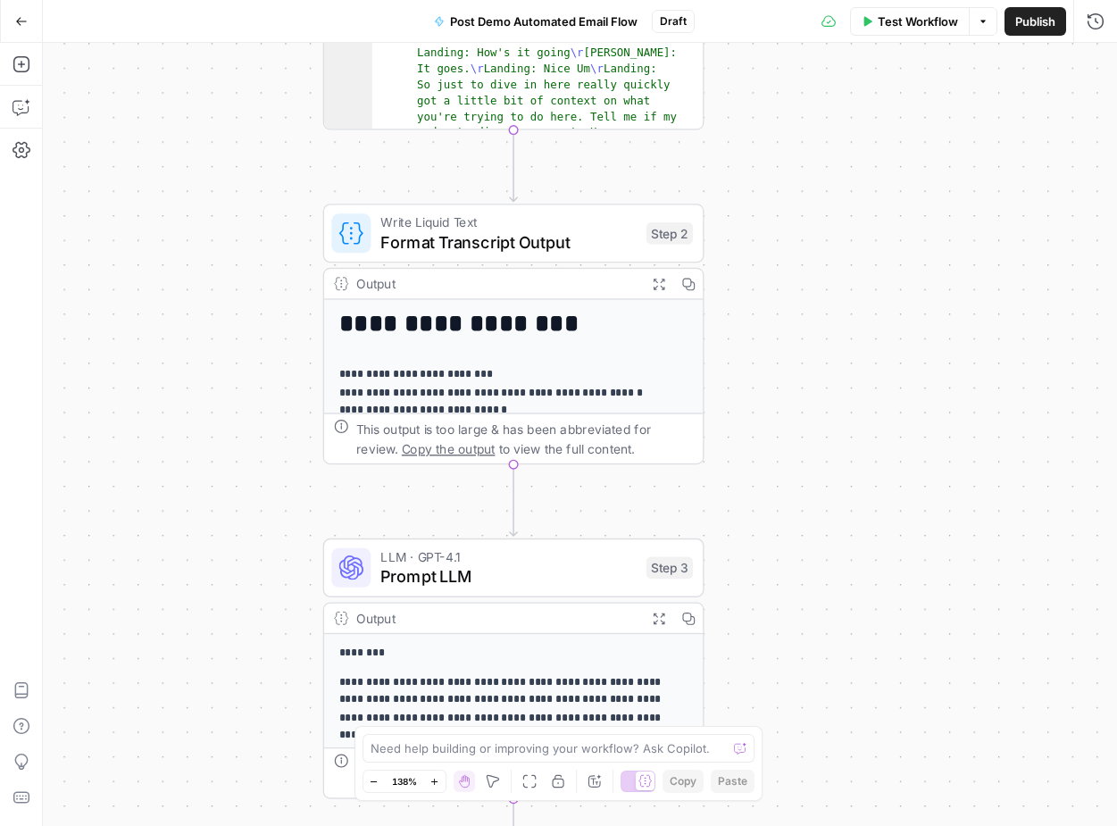
drag, startPoint x: 584, startPoint y: 230, endPoint x: 222, endPoint y: 527, distance: 467.6
click at [221, 527] on div "Workflow Set Inputs Inputs Run Code · Python Download and Clean Transcript Step…" at bounding box center [580, 434] width 1074 height 783
